Goal: Navigation & Orientation: Find specific page/section

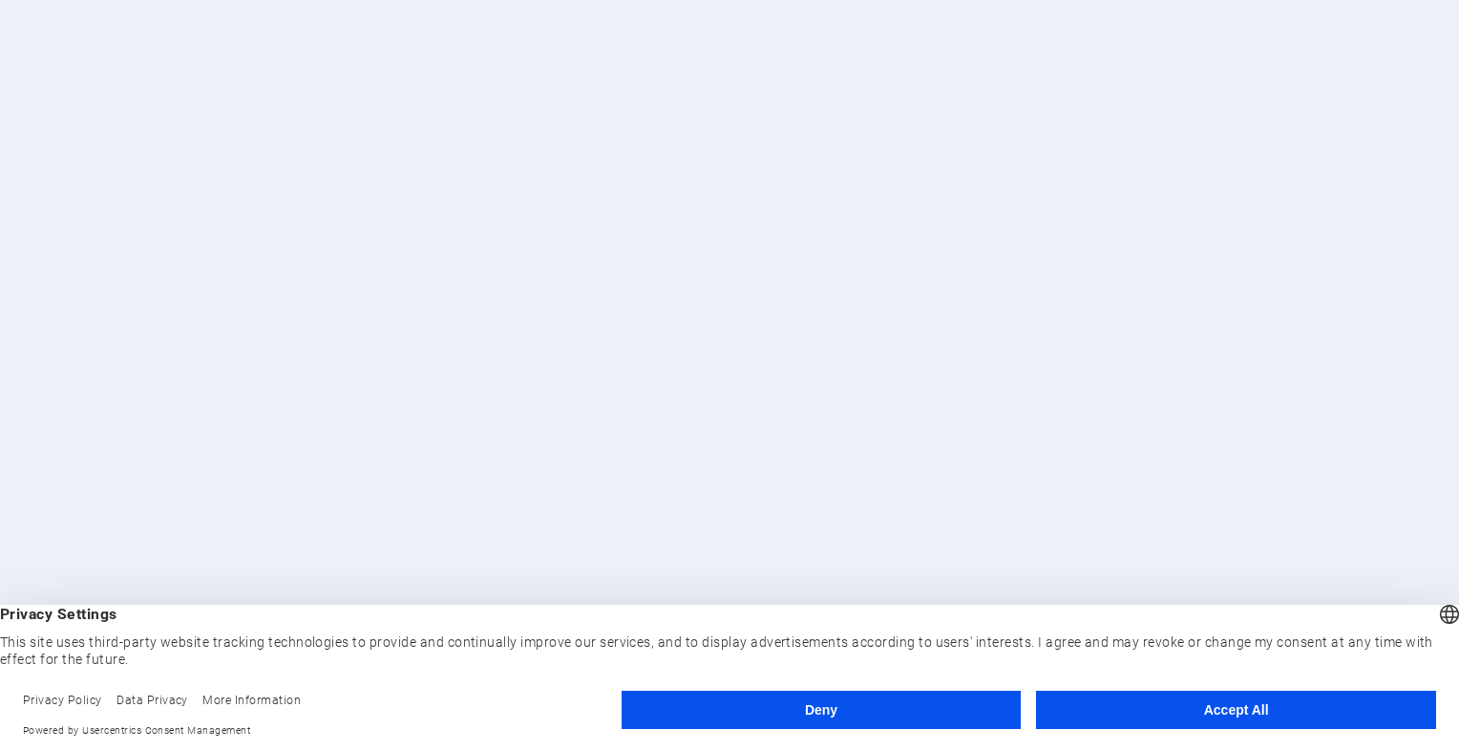
click at [1111, 720] on button "Accept All" at bounding box center [1236, 709] width 400 height 38
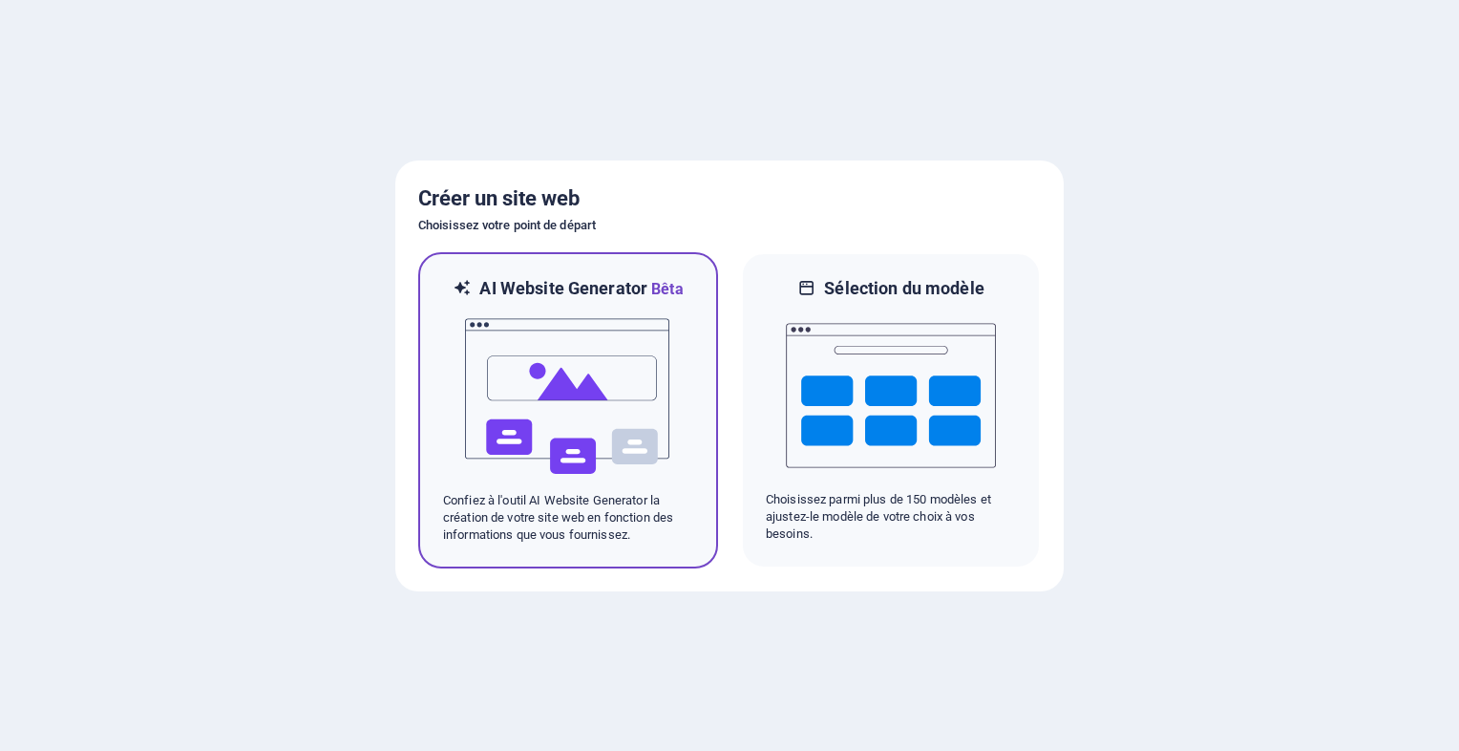
click at [577, 357] on img at bounding box center [568, 396] width 210 height 191
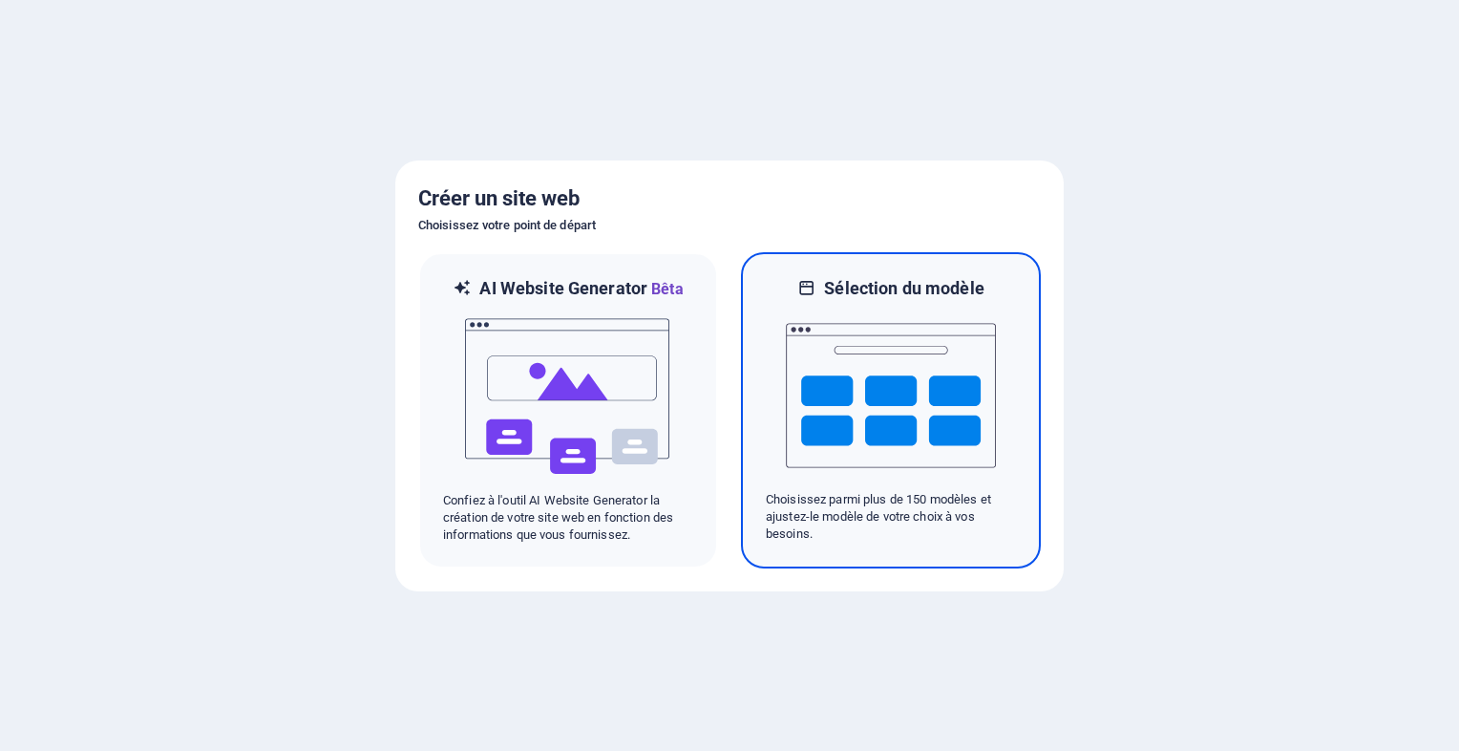
click at [951, 399] on img at bounding box center [891, 395] width 210 height 191
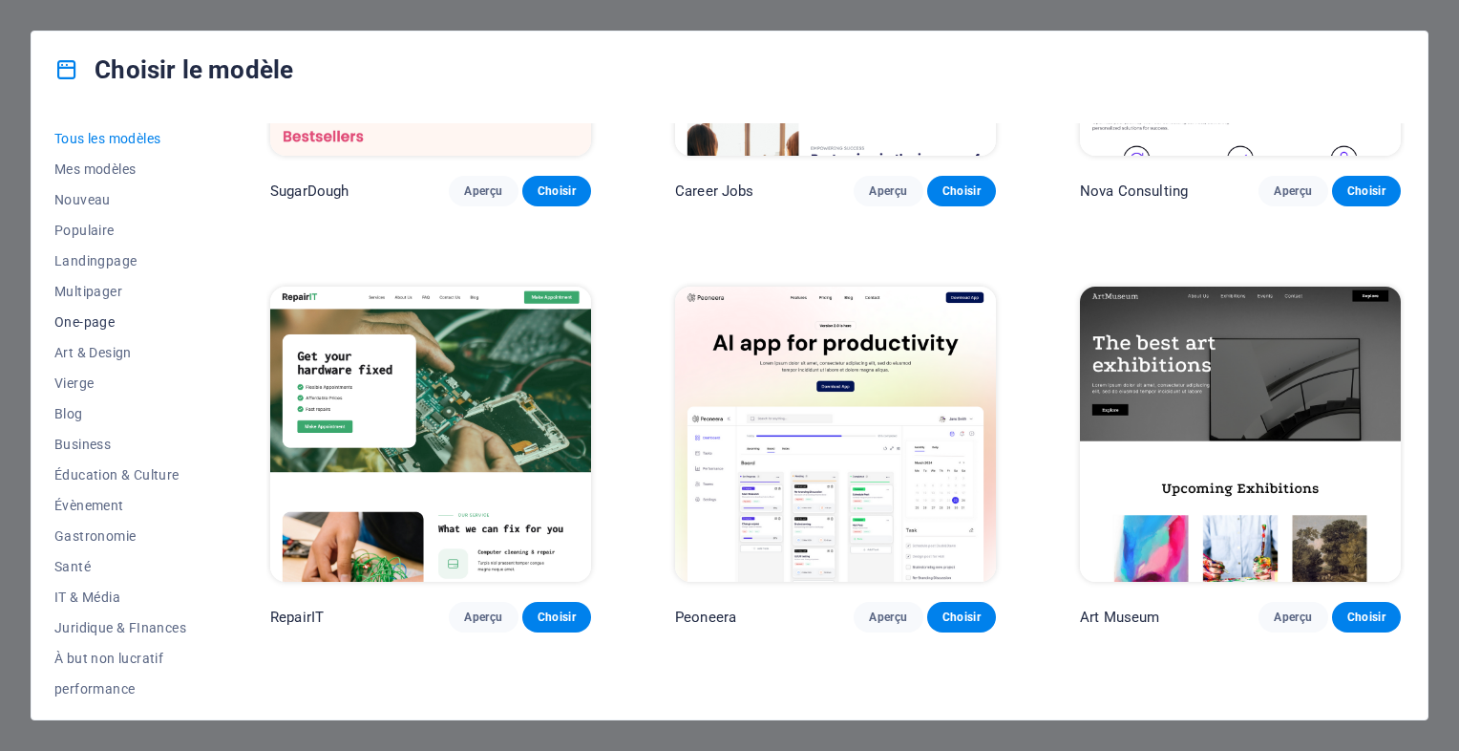
click at [94, 321] on span "One-page" at bounding box center [120, 321] width 132 height 15
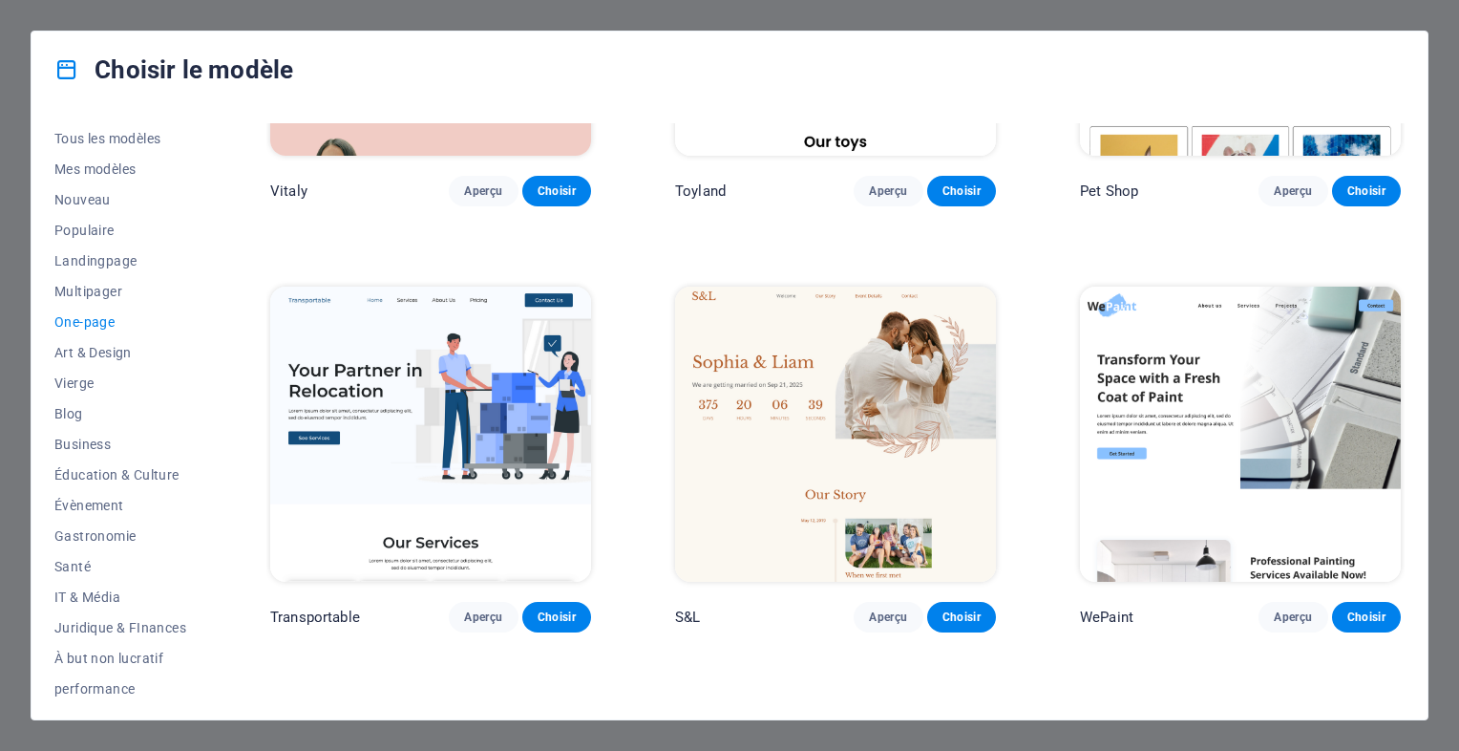
click at [62, 63] on icon at bounding box center [66, 69] width 25 height 25
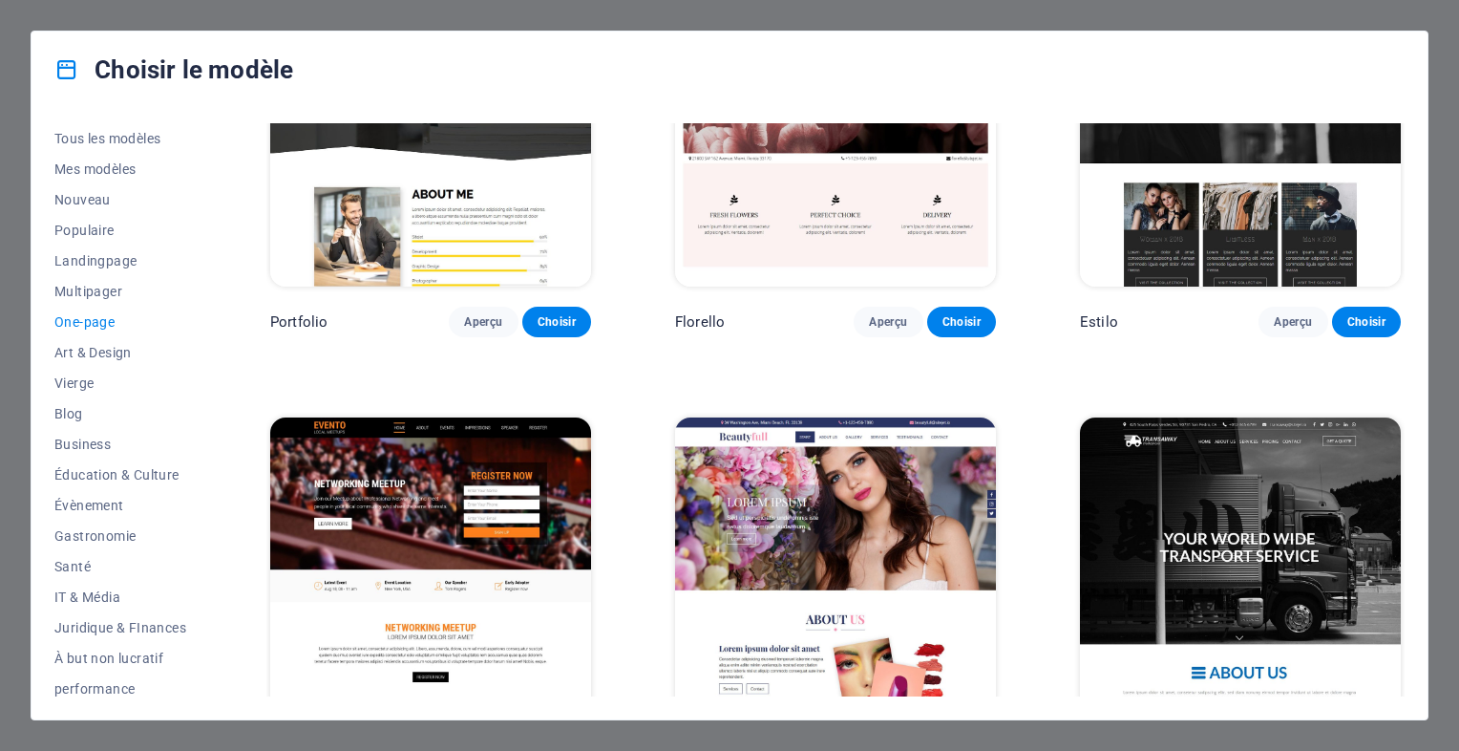
scroll to position [8697, 0]
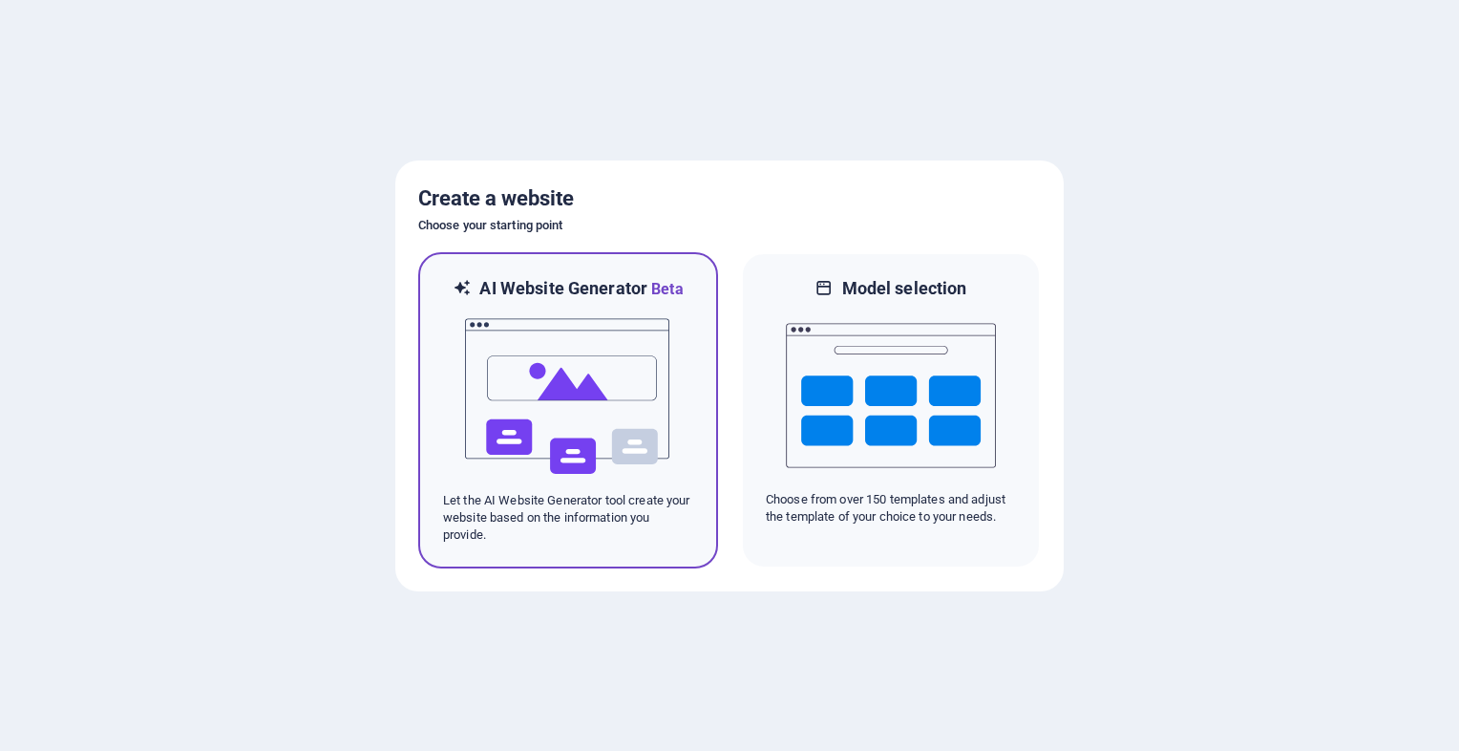
click at [606, 357] on img at bounding box center [568, 396] width 210 height 191
